Goal: Task Accomplishment & Management: Use online tool/utility

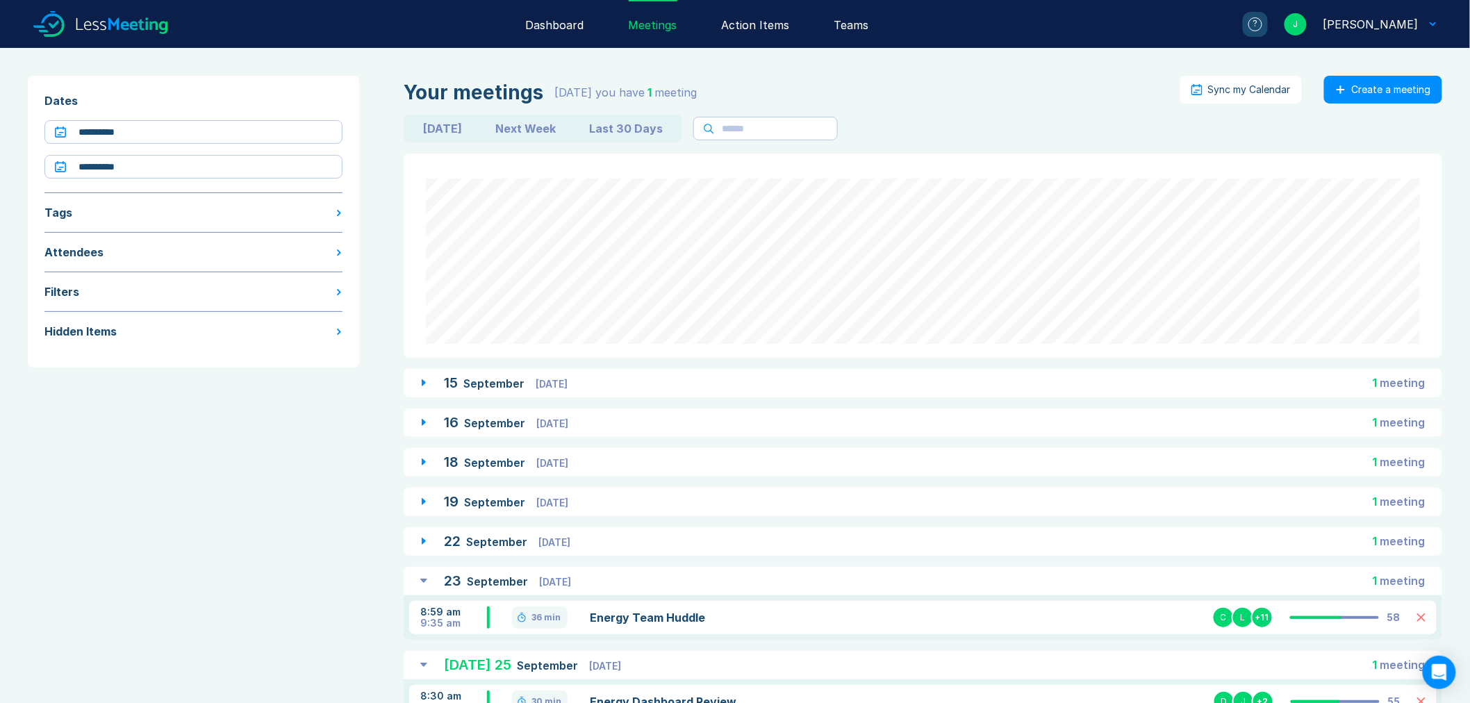
click at [1390, 92] on div "Create a meeting" at bounding box center [1391, 89] width 79 height 11
click at [1384, 148] on link "Recurring Meeting" at bounding box center [1370, 156] width 133 height 28
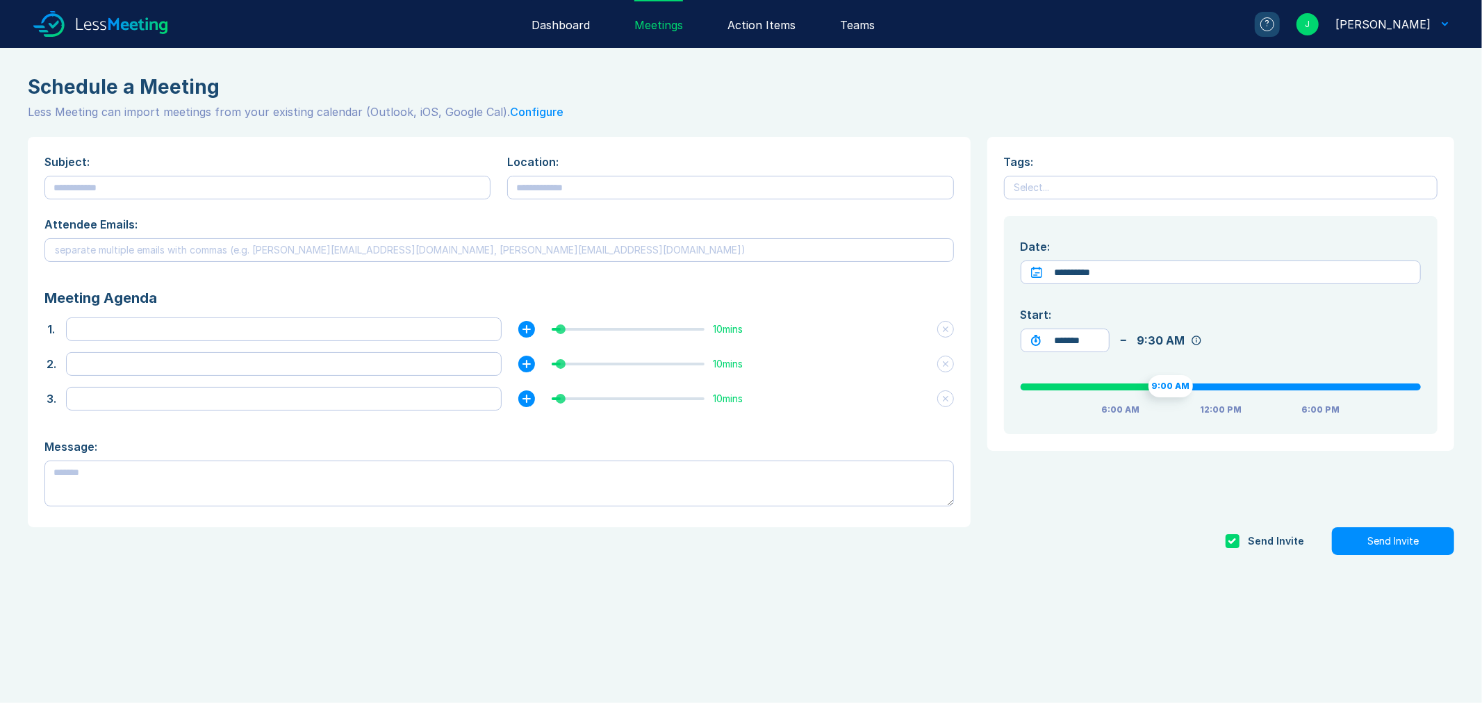
type textarea "*"
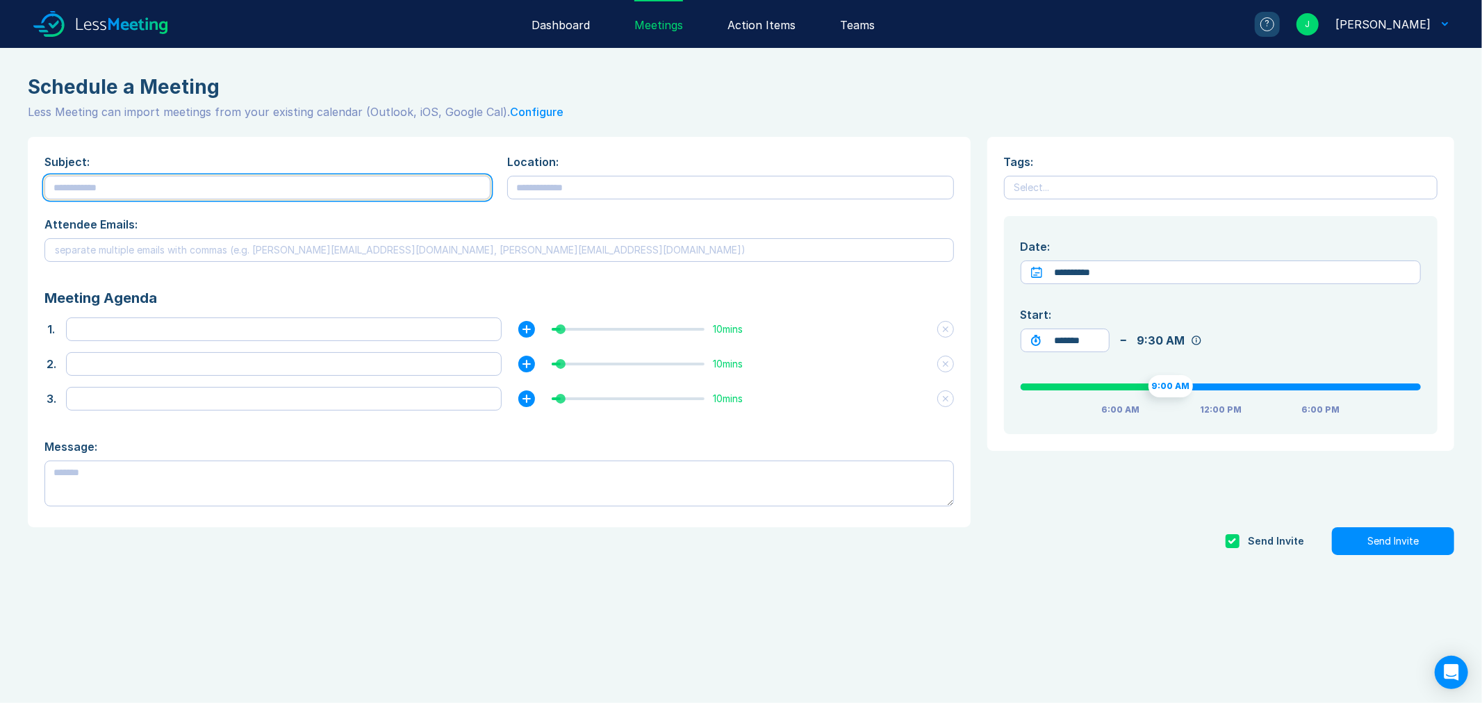
click at [230, 197] on input "text" at bounding box center [267, 188] width 446 height 24
